Goal: Find specific page/section: Find specific page/section

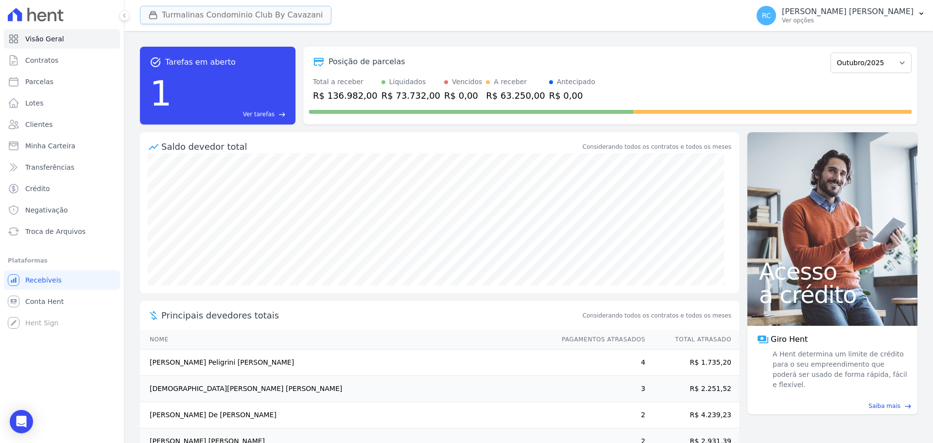
drag, startPoint x: 229, startPoint y: 14, endPoint x: 201, endPoint y: 23, distance: 29.5
click at [228, 14] on button "Turmalinas Condominio Club By Cavazani" at bounding box center [235, 15] width 191 height 18
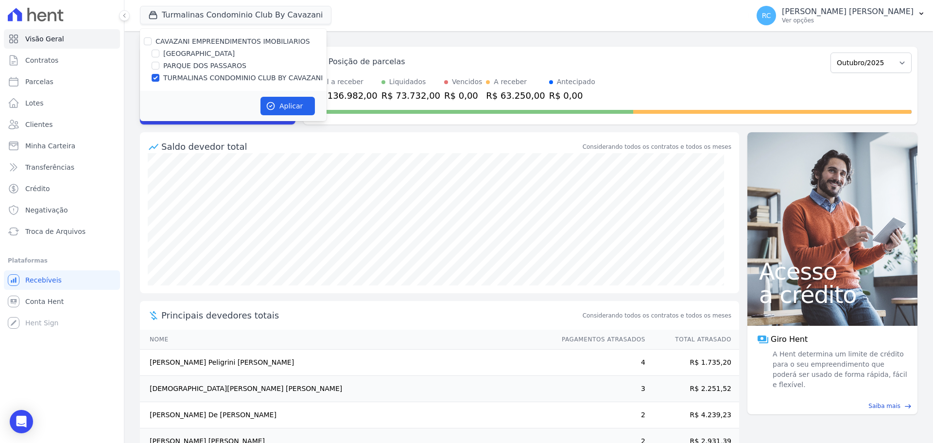
click at [156, 40] on label "CAVAZANI EMPREENDIMENTOS IMOBILIARIOS" at bounding box center [233, 41] width 155 height 8
click at [152, 40] on input "CAVAZANI EMPREENDIMENTOS IMOBILIARIOS" at bounding box center [148, 41] width 8 height 8
checkbox input "true"
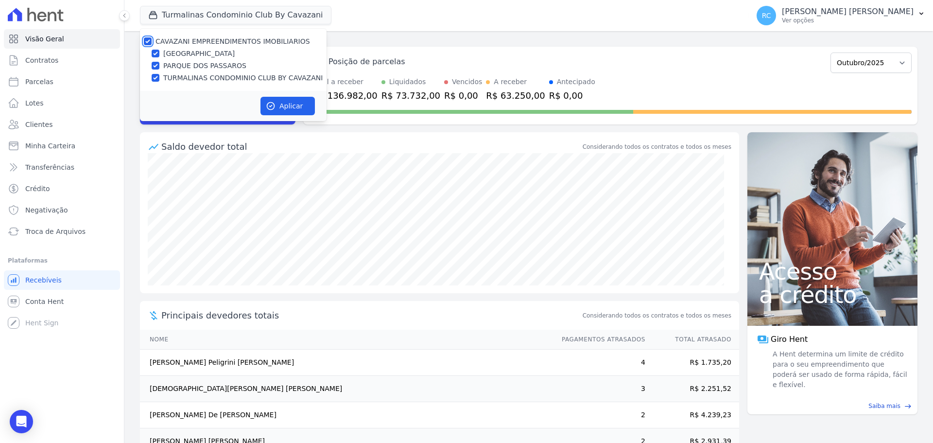
click at [149, 42] on input "CAVAZANI EMPREENDIMENTOS IMOBILIARIOS" at bounding box center [148, 41] width 8 height 8
checkbox input "false"
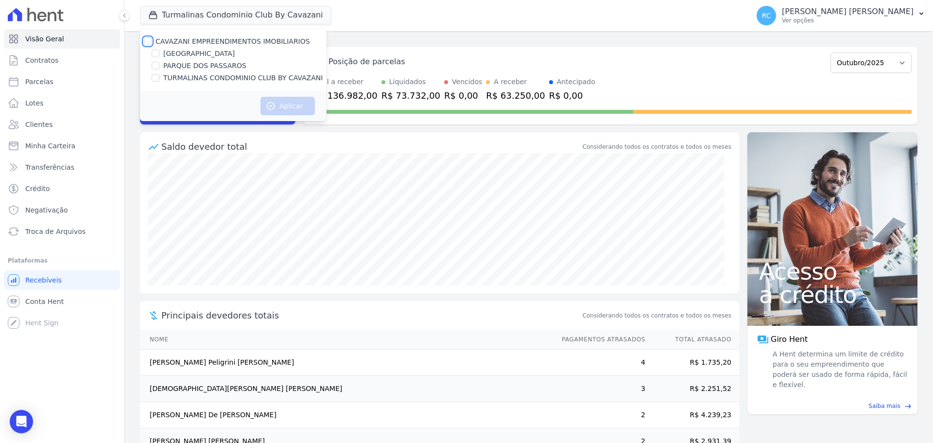
click at [149, 42] on input "CAVAZANI EMPREENDIMENTOS IMOBILIARIOS" at bounding box center [148, 41] width 8 height 8
checkbox input "true"
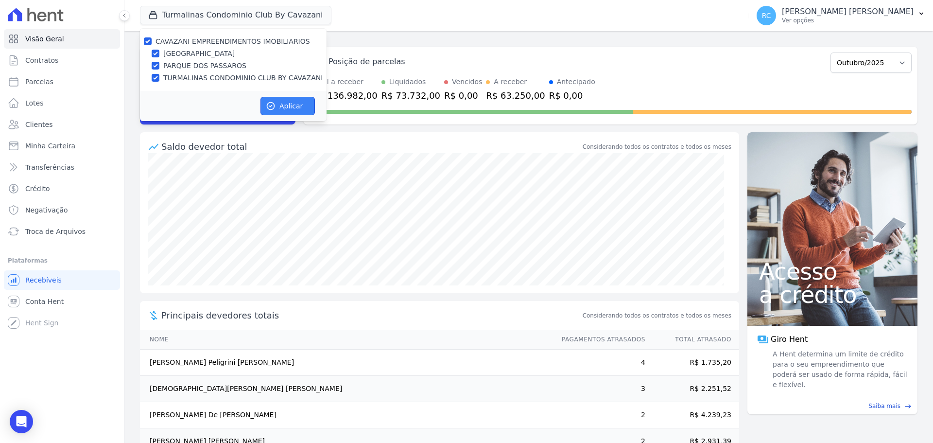
click at [292, 105] on button "Aplicar" at bounding box center [287, 106] width 54 height 18
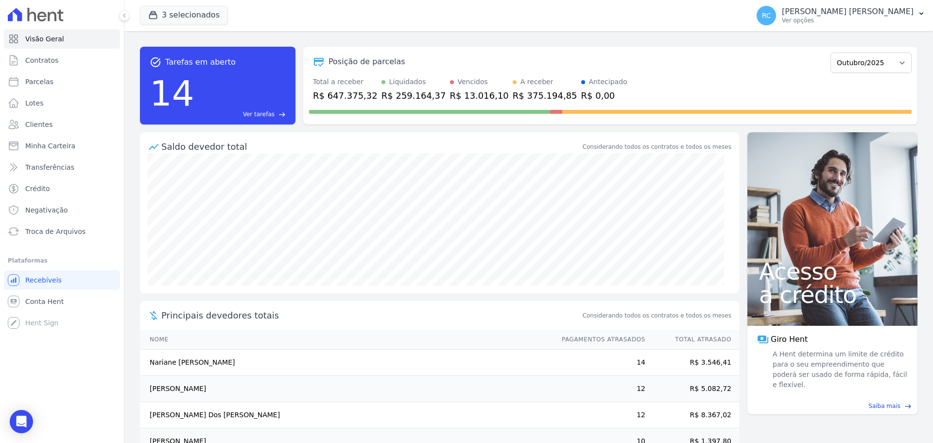
click at [256, 116] on span "Ver tarefas" at bounding box center [259, 114] width 32 height 9
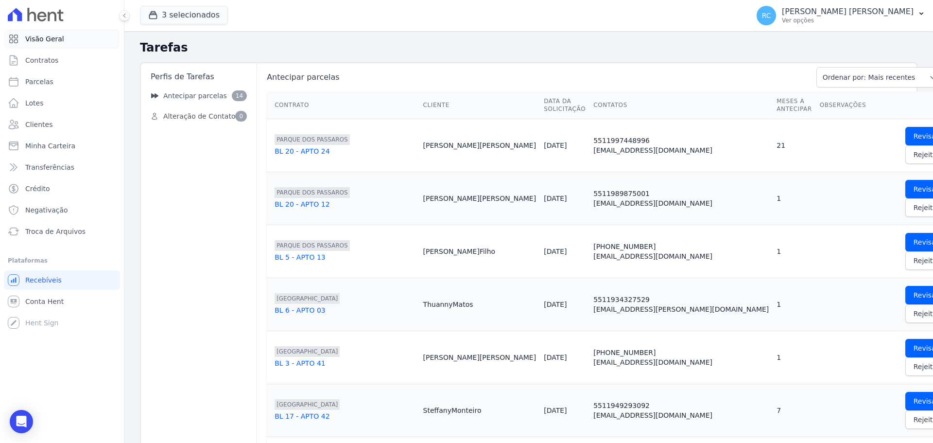
click at [26, 42] on span "Visão Geral" at bounding box center [44, 39] width 39 height 10
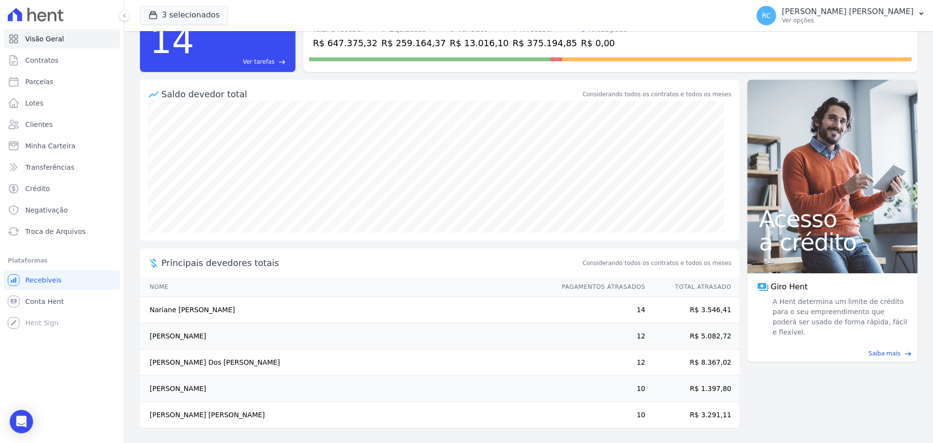
scroll to position [53, 0]
